Goal: Task Accomplishment & Management: Understand process/instructions

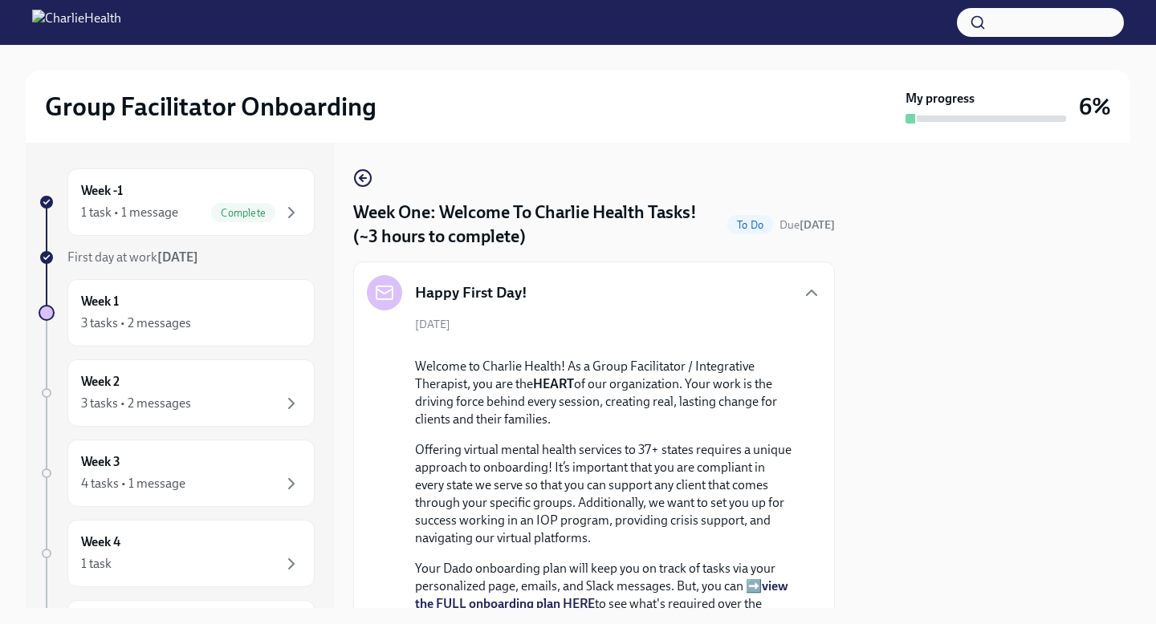
scroll to position [2724, 0]
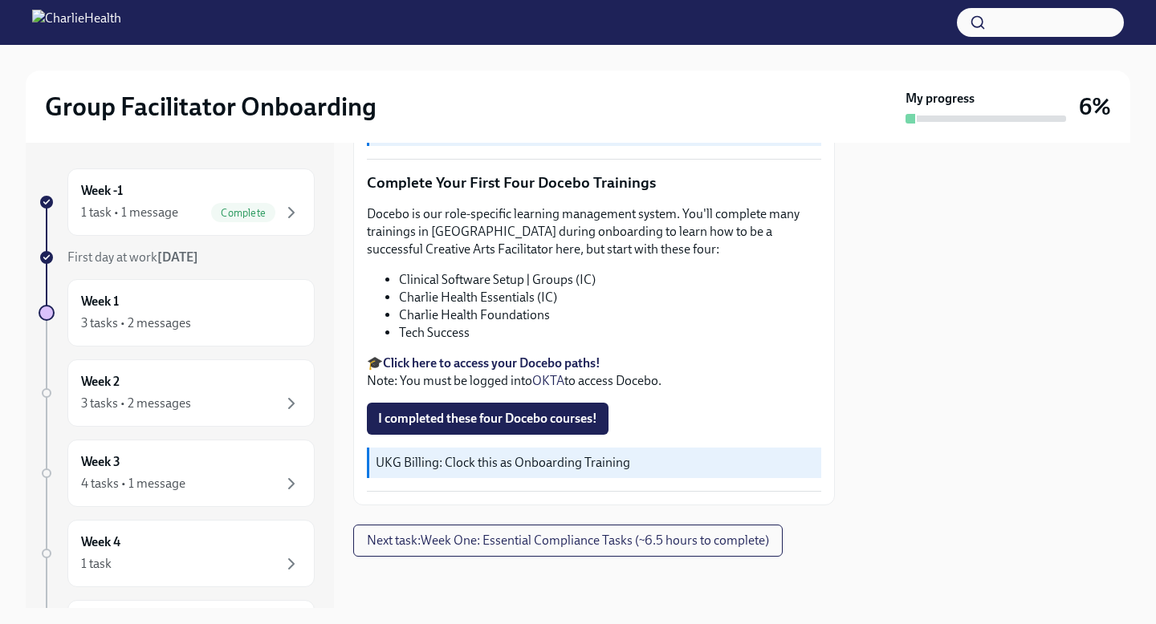
click at [459, 342] on li "Tech Success" at bounding box center [610, 333] width 422 height 18
click at [451, 371] on strong "Click here to access your Docebo paths!" at bounding box center [491, 362] width 217 height 15
click at [114, 23] on img at bounding box center [76, 23] width 89 height 26
click at [46, 25] on img at bounding box center [76, 23] width 89 height 26
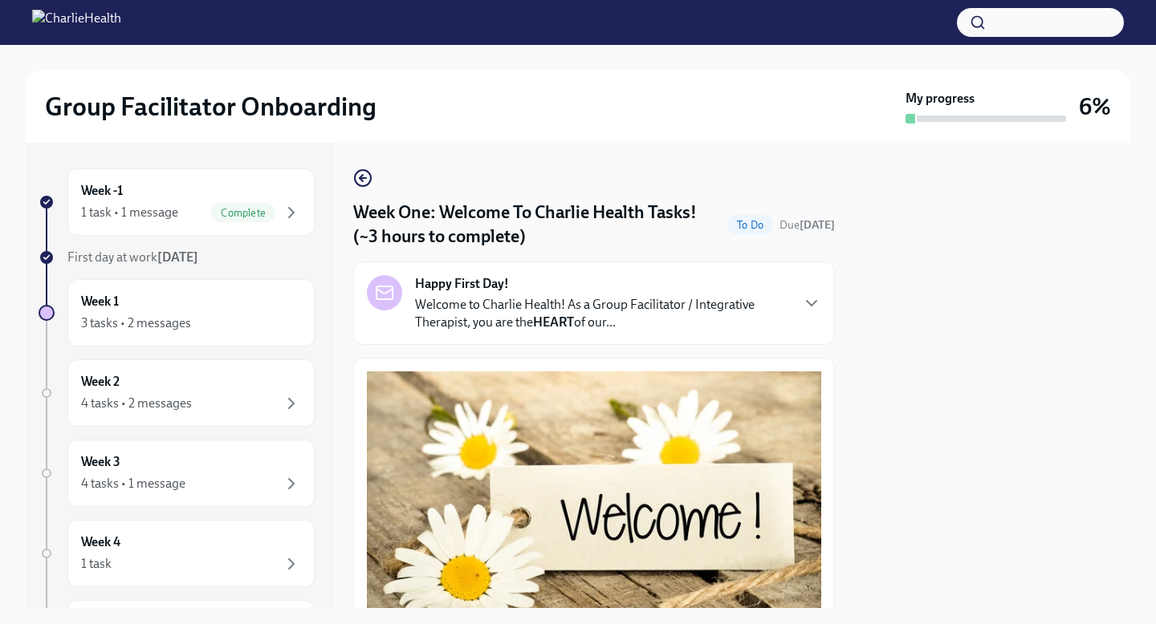
click at [525, 306] on p "Welcome to Charlie Health! As a Group Facilitator / Integrative Therapist, you …" at bounding box center [602, 313] width 374 height 35
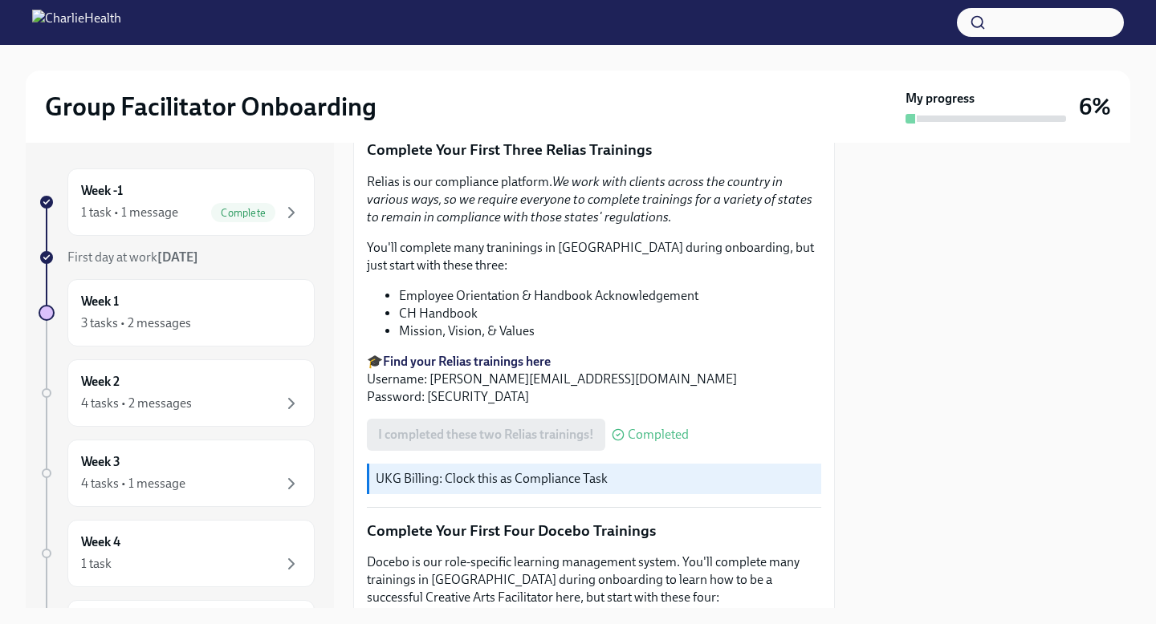
scroll to position [2780, 0]
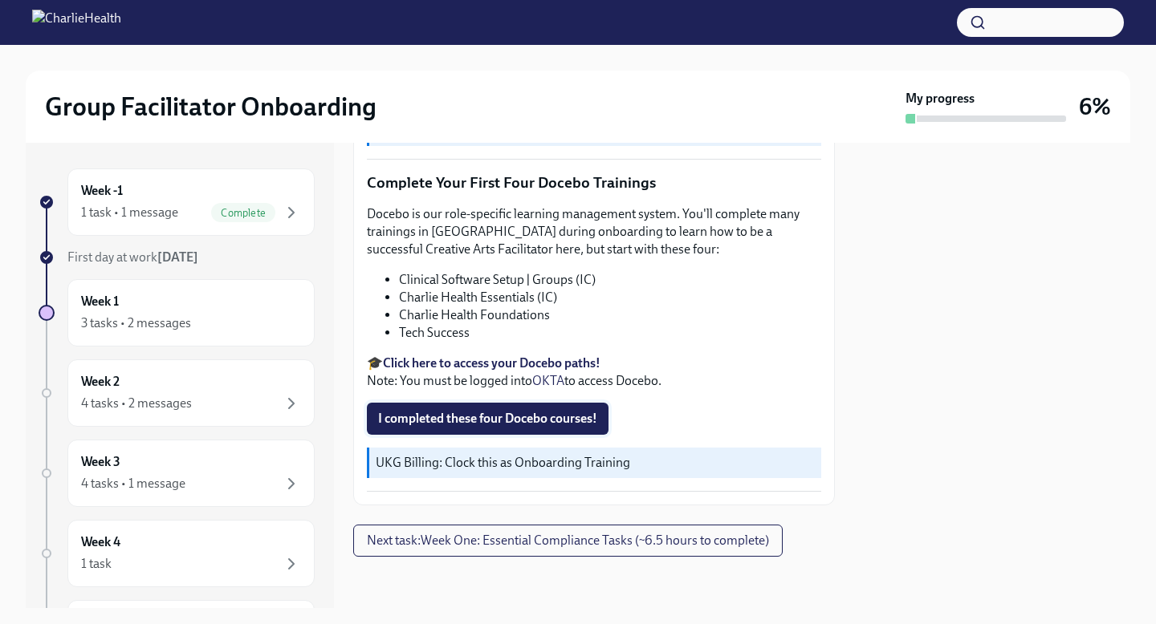
click at [555, 416] on span "I completed these four Docebo courses!" at bounding box center [487, 419] width 219 height 16
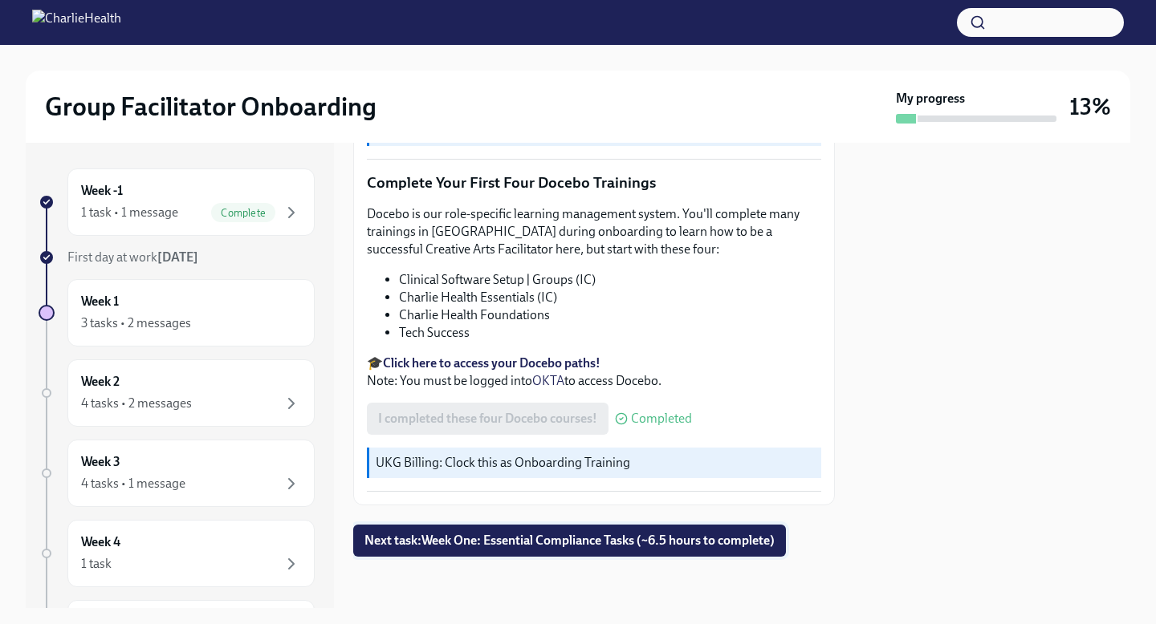
click at [550, 552] on button "Next task : Week One: Essential Compliance Tasks (~6.5 hours to complete)" at bounding box center [569, 541] width 433 height 32
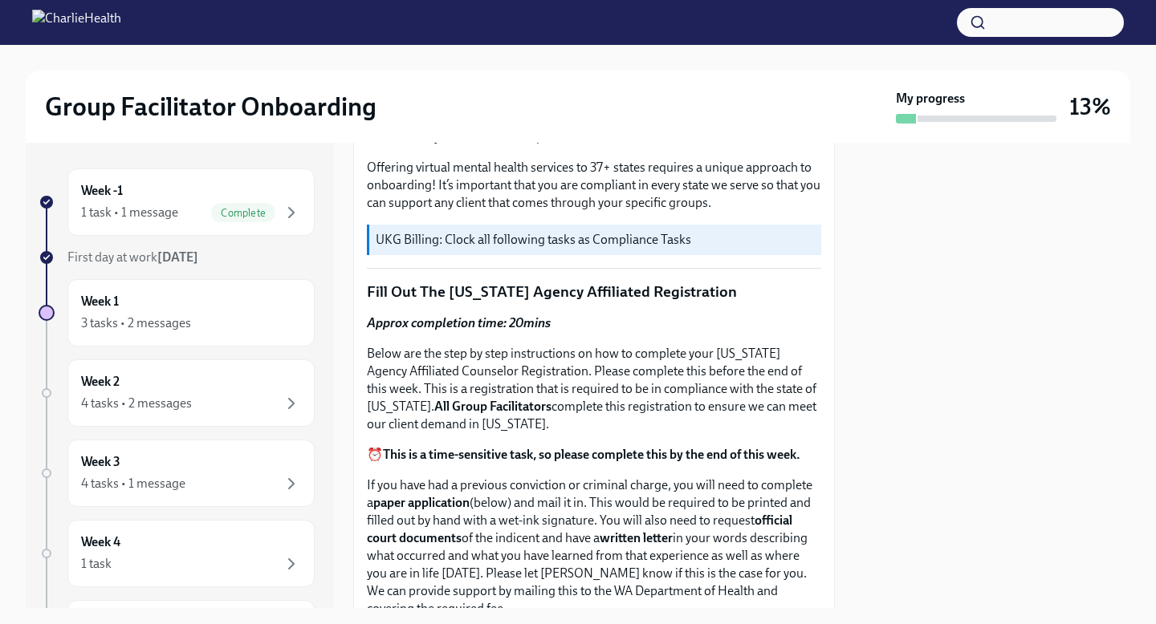
scroll to position [1070, 0]
click at [219, 215] on span "Complete" at bounding box center [243, 213] width 64 height 12
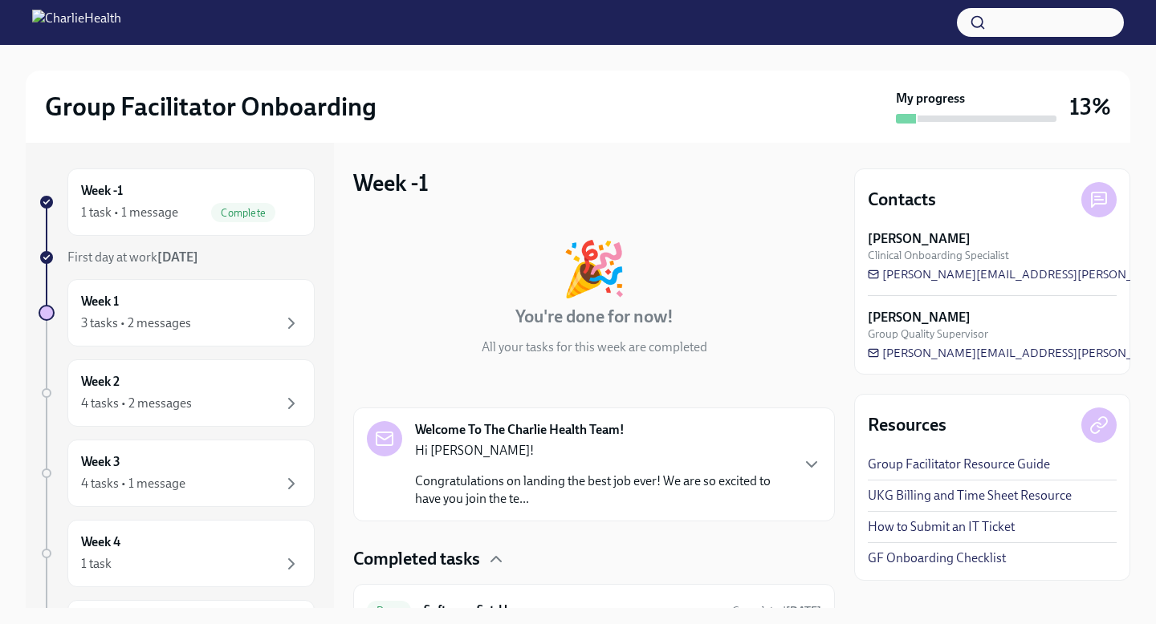
scroll to position [80, 0]
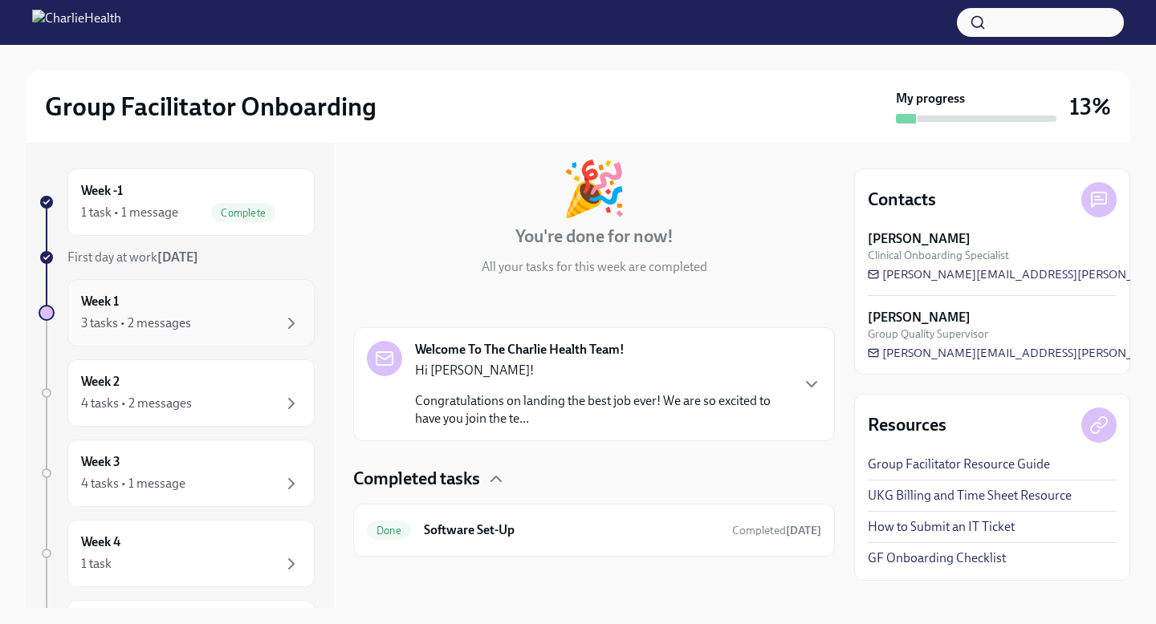
click at [230, 316] on div "3 tasks • 2 messages" at bounding box center [191, 323] width 220 height 19
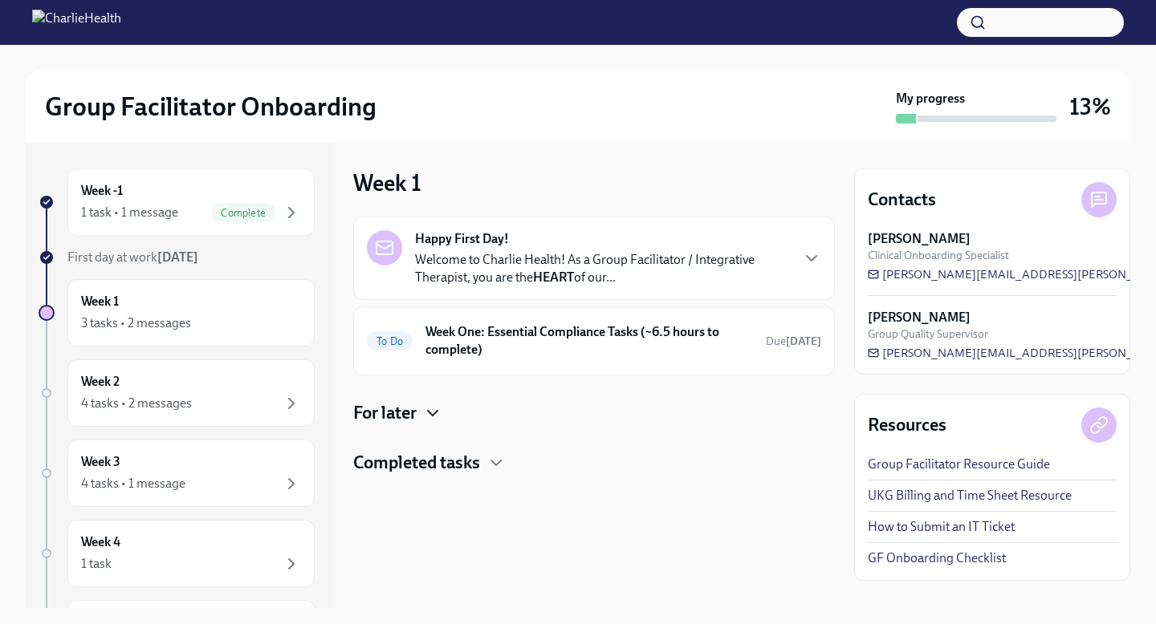
click at [437, 414] on icon "button" at bounding box center [432, 413] width 19 height 19
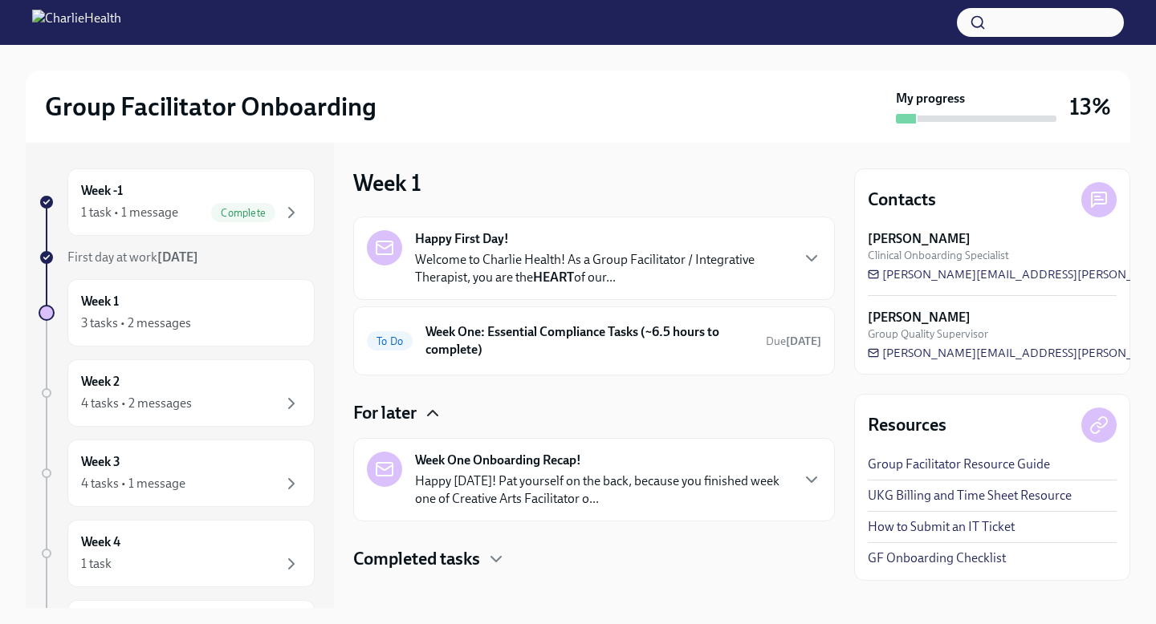
click at [437, 414] on icon "button" at bounding box center [433, 413] width 10 height 5
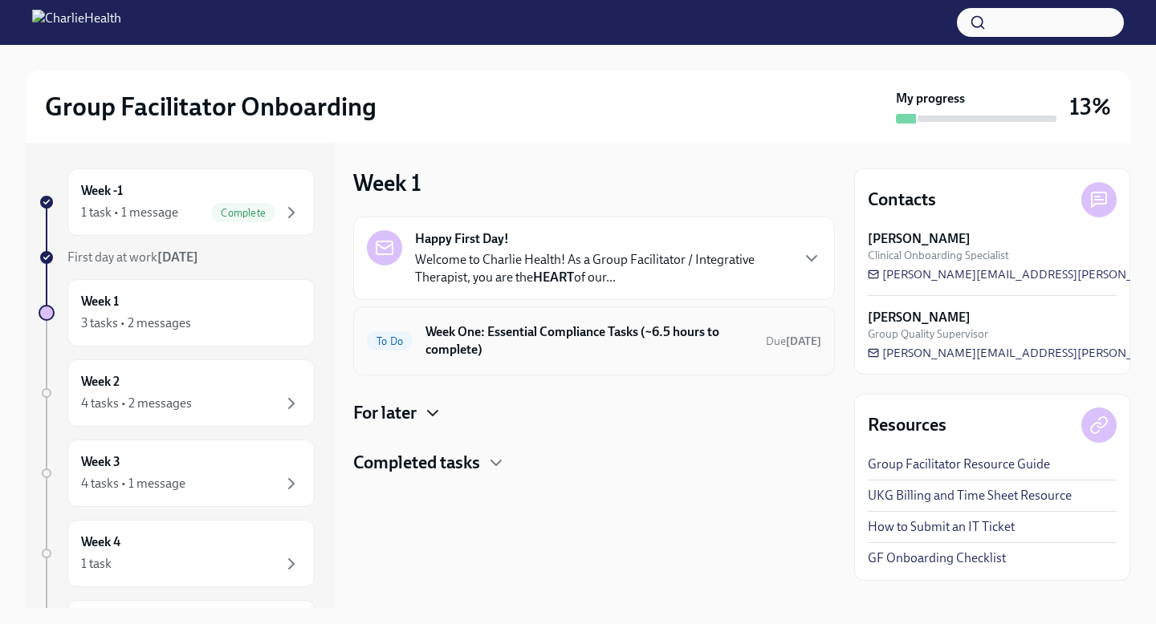
click at [458, 328] on h6 "Week One: Essential Compliance Tasks (~6.5 hours to complete)" at bounding box center [588, 340] width 327 height 35
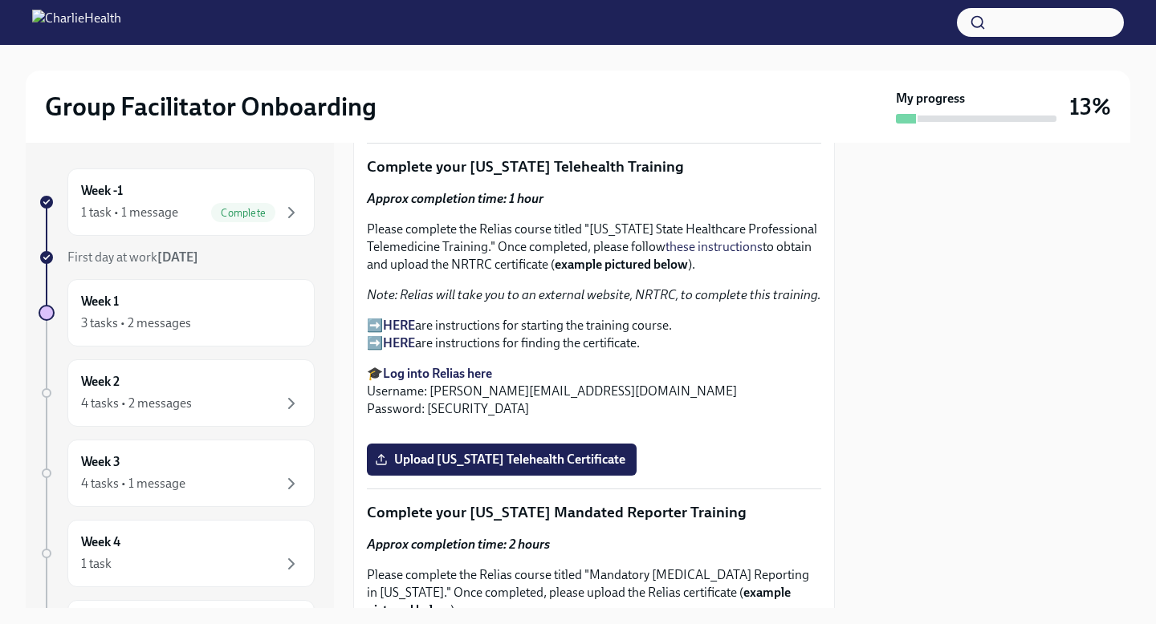
scroll to position [2364, 0]
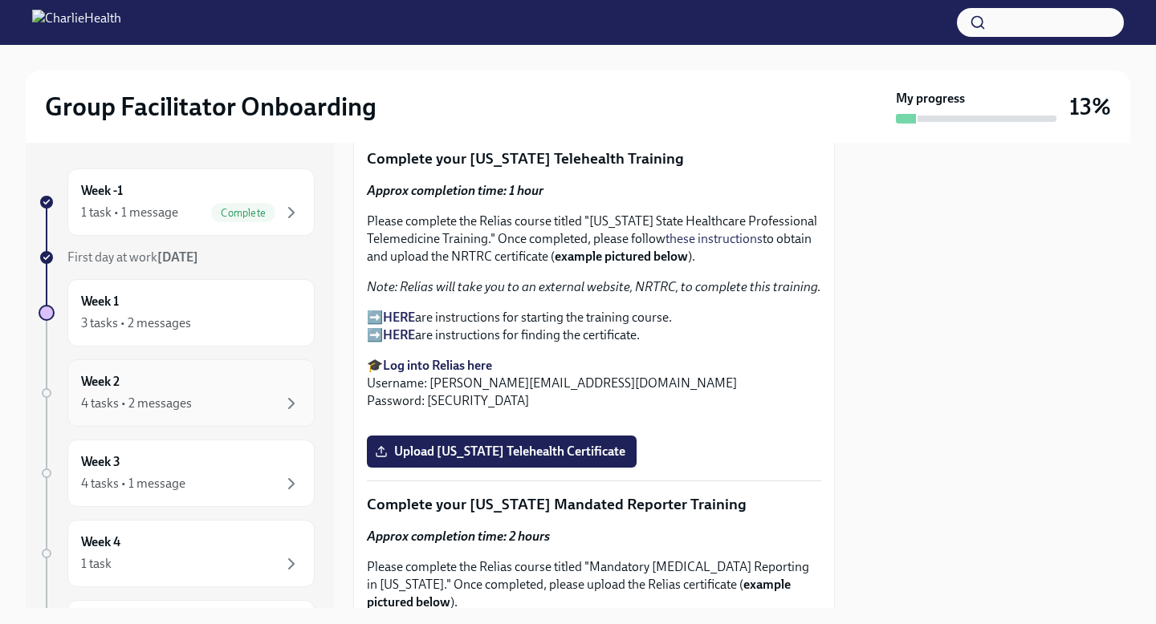
click at [213, 386] on div "Week 2 4 tasks • 2 messages" at bounding box center [191, 393] width 220 height 40
